Goal: Answer question/provide support: Share knowledge or assist other users

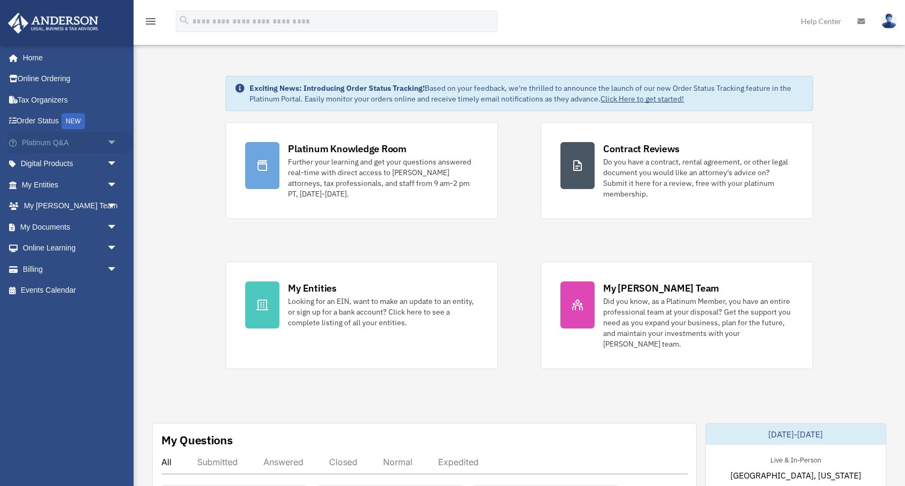
click at [111, 141] on span "arrow_drop_down" at bounding box center [117, 143] width 21 height 22
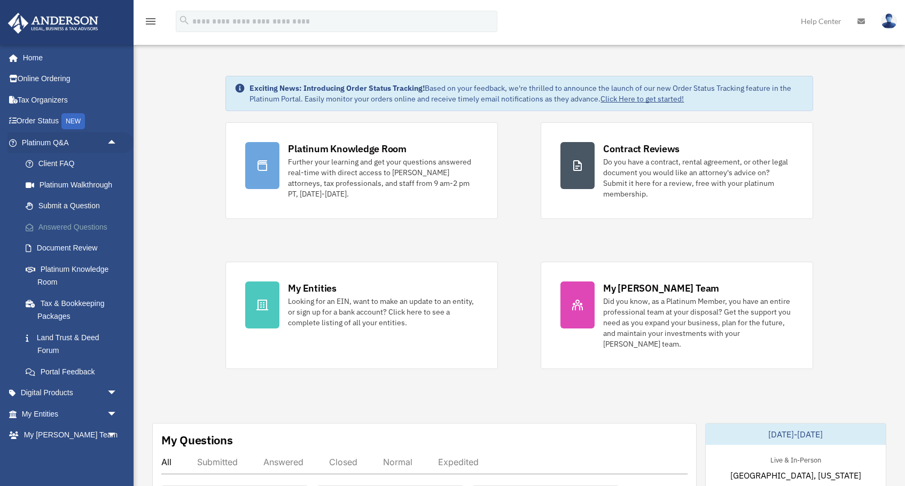
click at [88, 223] on link "Answered Questions" at bounding box center [74, 226] width 119 height 21
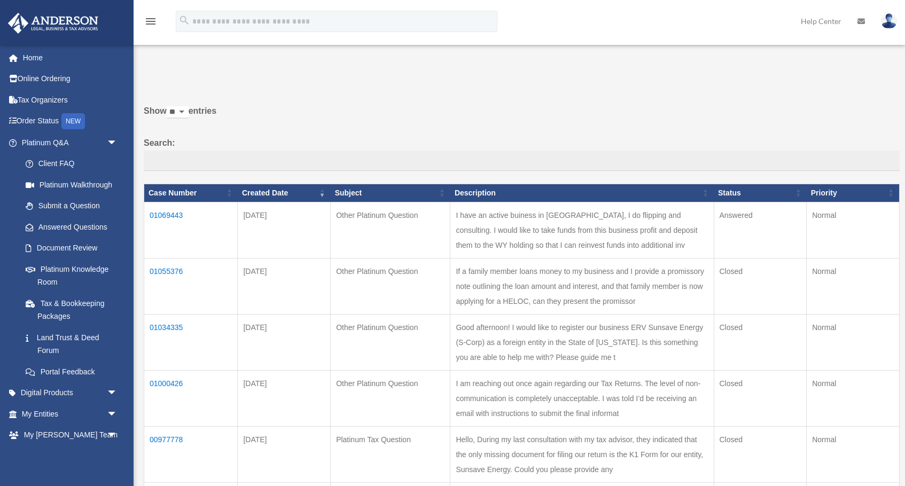
click at [158, 220] on td "01069443" at bounding box center [191, 230] width 94 height 56
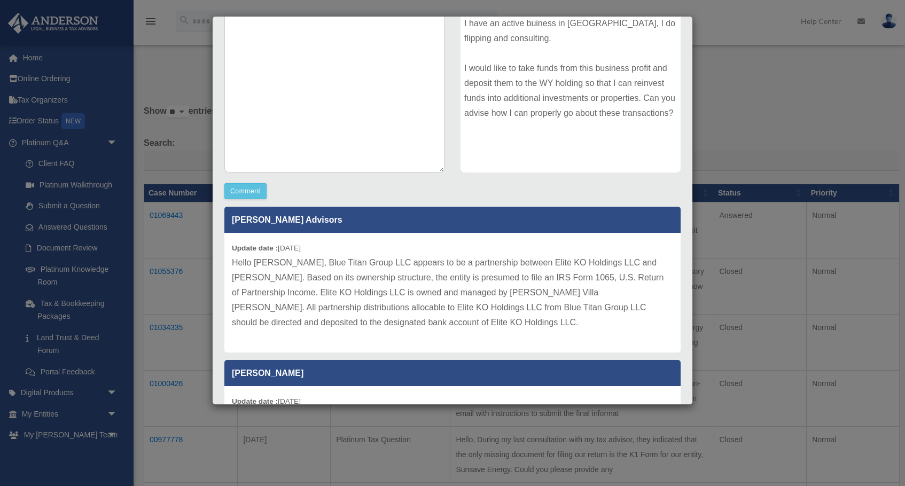
scroll to position [6, 0]
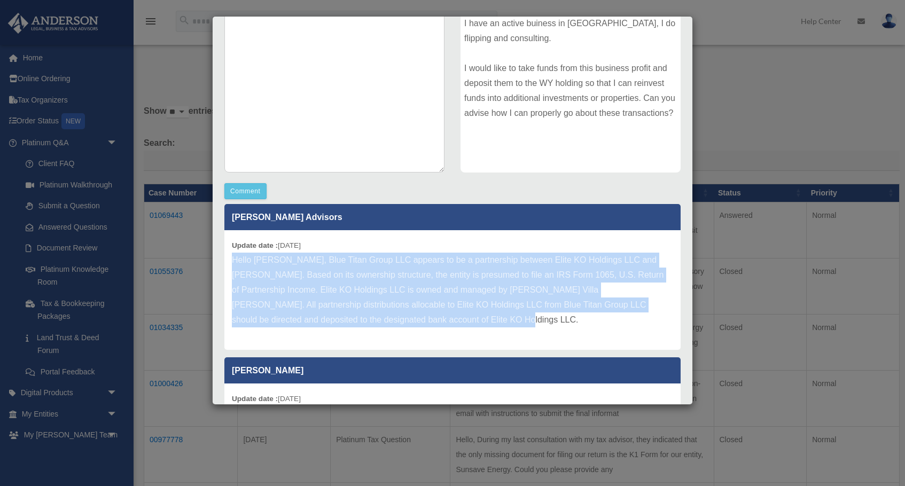
drag, startPoint x: 430, startPoint y: 318, endPoint x: 226, endPoint y: 262, distance: 211.3
click at [226, 262] on div "Update date : 08-11-2025 Hello Kelly, Blue Titan Group LLC appears to be a part…" at bounding box center [452, 290] width 456 height 120
copy p "Hello Kelly, Blue Titan Group LLC appears to be a partnership between Elite KO …"
click at [531, 322] on p "Hello Kelly, Blue Titan Group LLC appears to be a partnership between Elite KO …" at bounding box center [452, 290] width 441 height 75
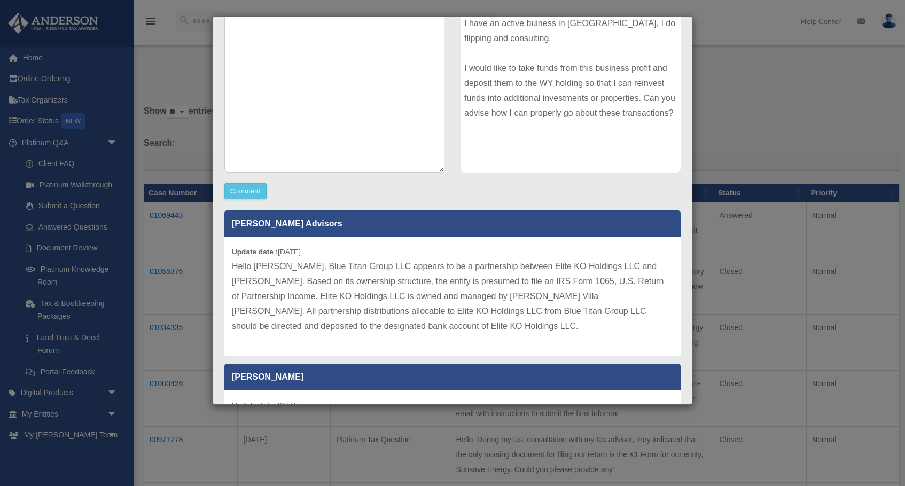
scroll to position [0, 0]
click at [334, 124] on textarea at bounding box center [334, 92] width 220 height 160
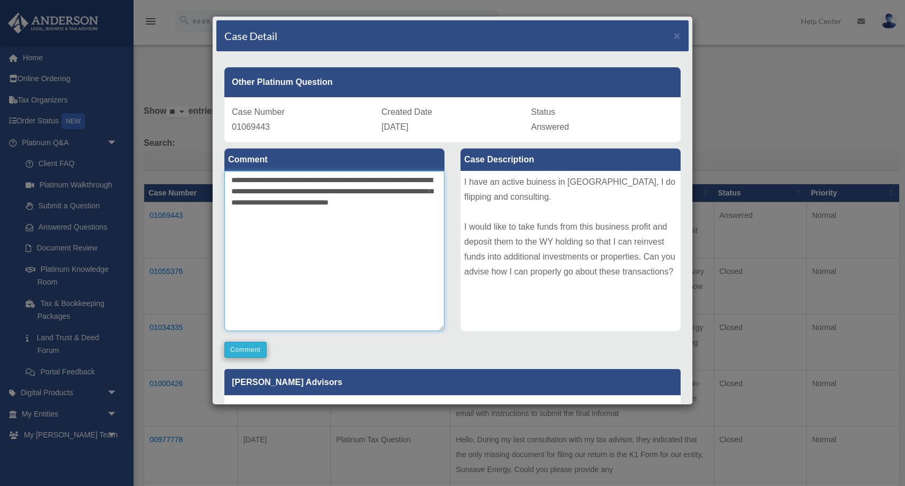
type textarea "**********"
click at [255, 351] on button "Comment" at bounding box center [245, 350] width 42 height 16
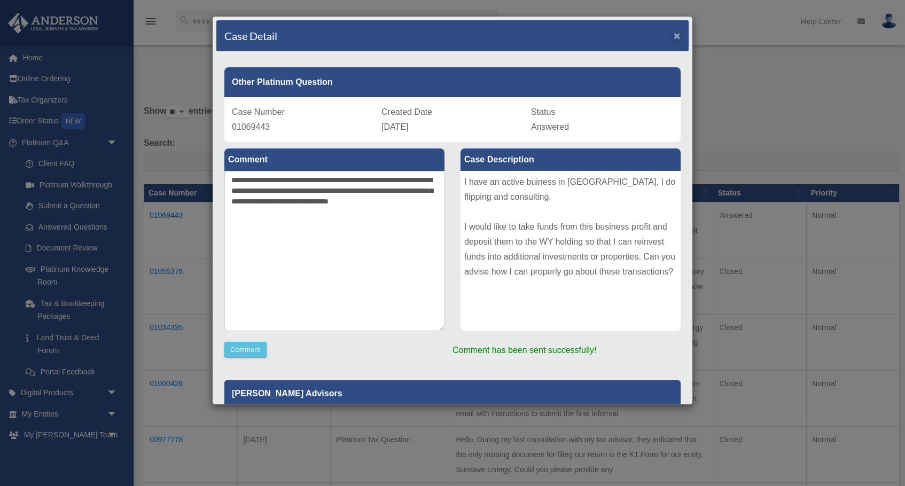
click at [678, 35] on span "×" at bounding box center [677, 35] width 7 height 12
